Goal: Transaction & Acquisition: Purchase product/service

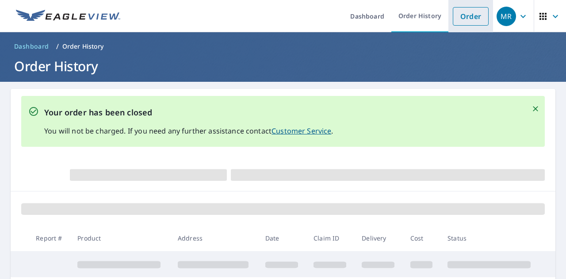
click at [465, 23] on link "Order" at bounding box center [471, 16] width 36 height 19
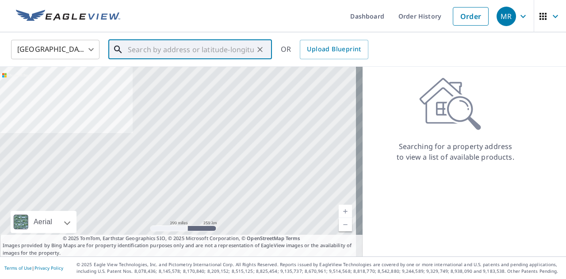
click at [202, 55] on input "text" at bounding box center [191, 49] width 126 height 25
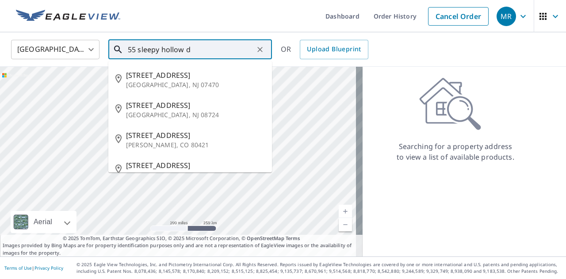
type input "55 sleepy hollow"
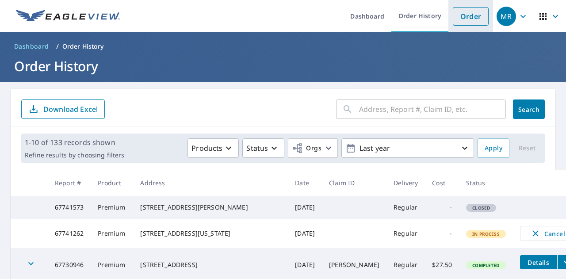
click at [453, 21] on link "Order" at bounding box center [471, 16] width 36 height 19
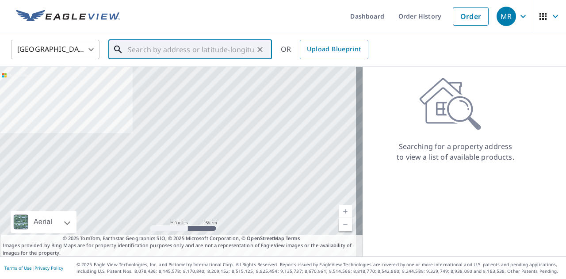
click at [208, 47] on input "text" at bounding box center [191, 49] width 126 height 25
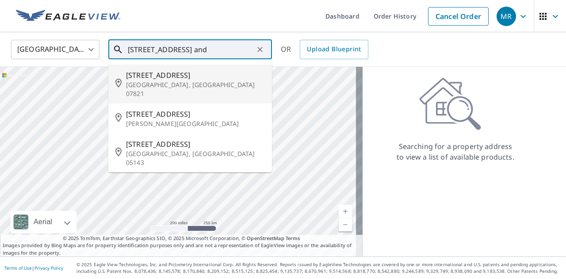
click at [208, 77] on span "[STREET_ADDRESS]" at bounding box center [195, 75] width 139 height 11
type input "[STREET_ADDRESS]"
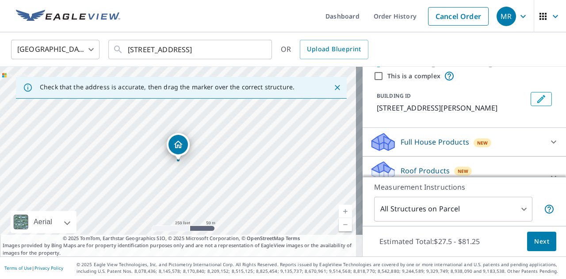
scroll to position [75, 0]
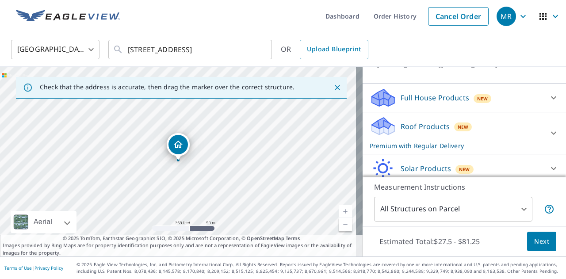
click at [549, 138] on icon at bounding box center [554, 133] width 11 height 11
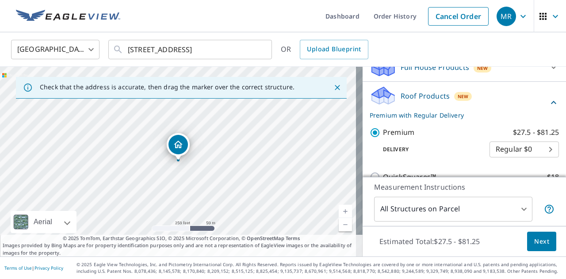
scroll to position [119, 0]
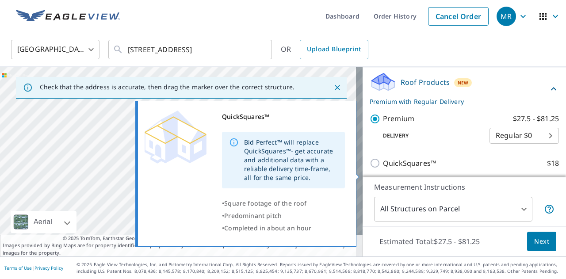
click at [402, 169] on p "QuickSquares™" at bounding box center [409, 163] width 53 height 11
click at [383, 169] on input "QuickSquares™ $18" at bounding box center [376, 163] width 13 height 11
checkbox input "true"
type input "1"
checkbox input "false"
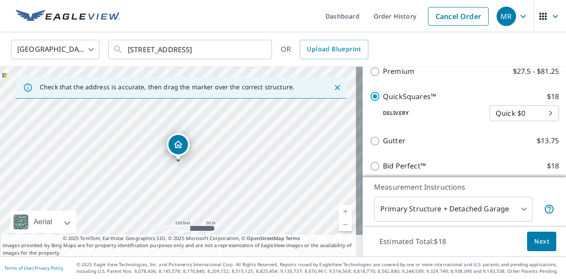
scroll to position [239, 0]
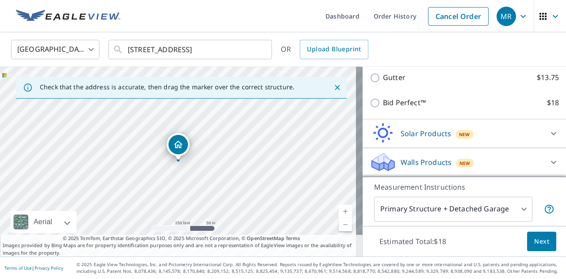
click at [534, 246] on span "Next" at bounding box center [541, 241] width 15 height 11
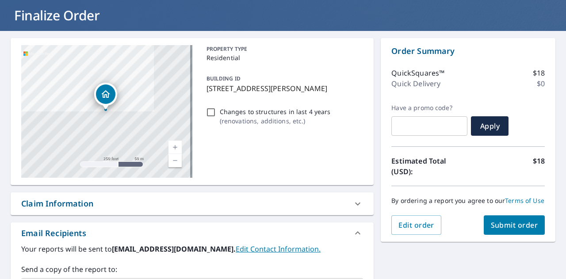
scroll to position [133, 0]
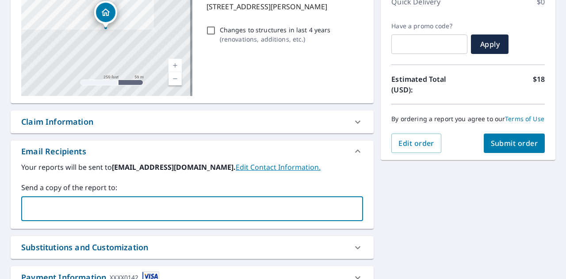
click at [128, 209] on input "text" at bounding box center [185, 208] width 321 height 17
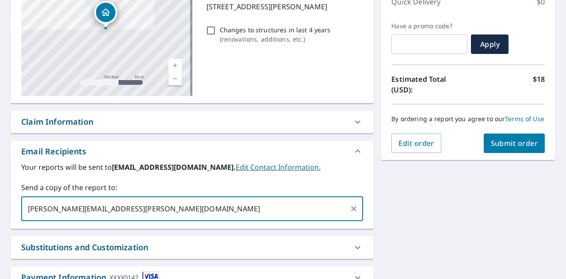
type input "[PERSON_NAME][EMAIL_ADDRESS][PERSON_NAME][DOMAIN_NAME]"
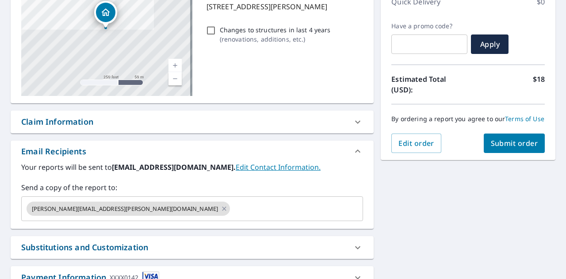
click at [496, 216] on div "**********" at bounding box center [283, 141] width 566 height 385
click at [512, 148] on span "Submit order" at bounding box center [514, 143] width 47 height 10
checkbox input "true"
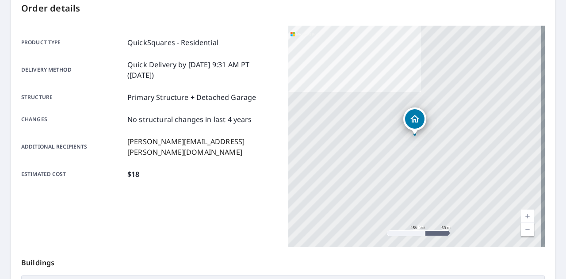
scroll to position [64, 0]
